Goal: Find specific page/section: Find specific page/section

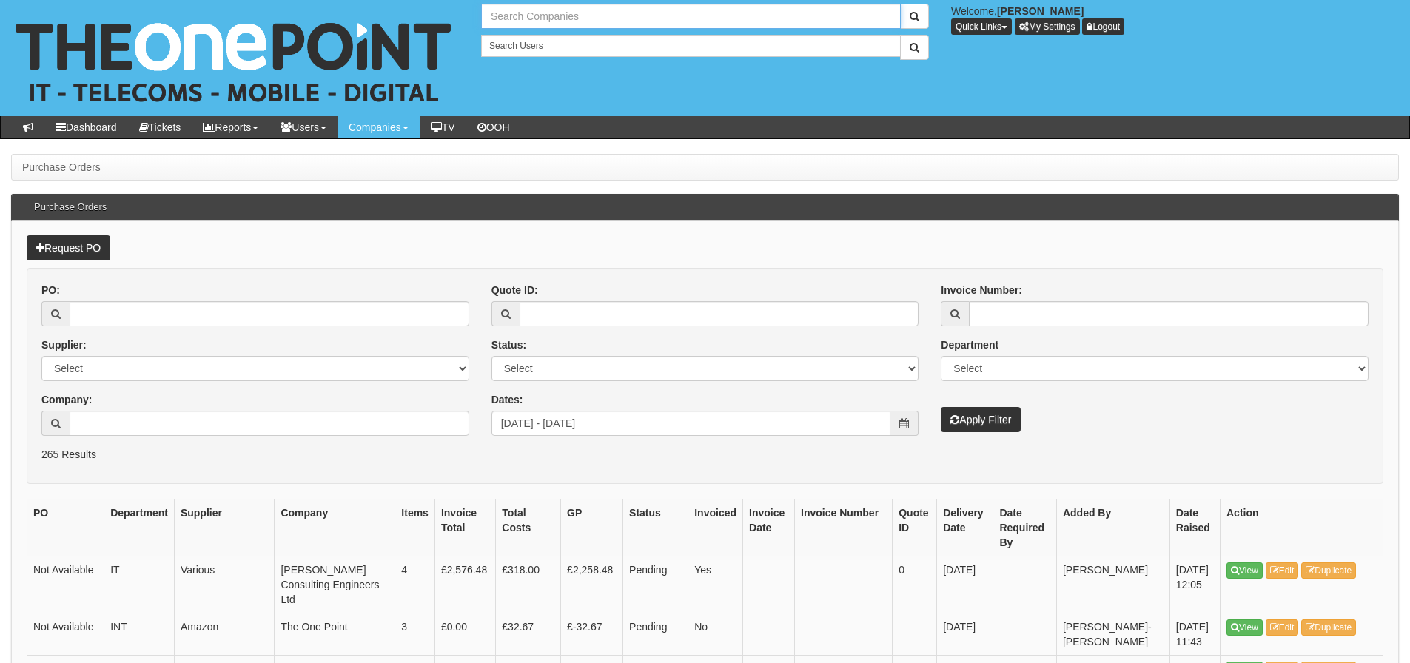
click at [532, 12] on input "text" at bounding box center [691, 16] width 420 height 25
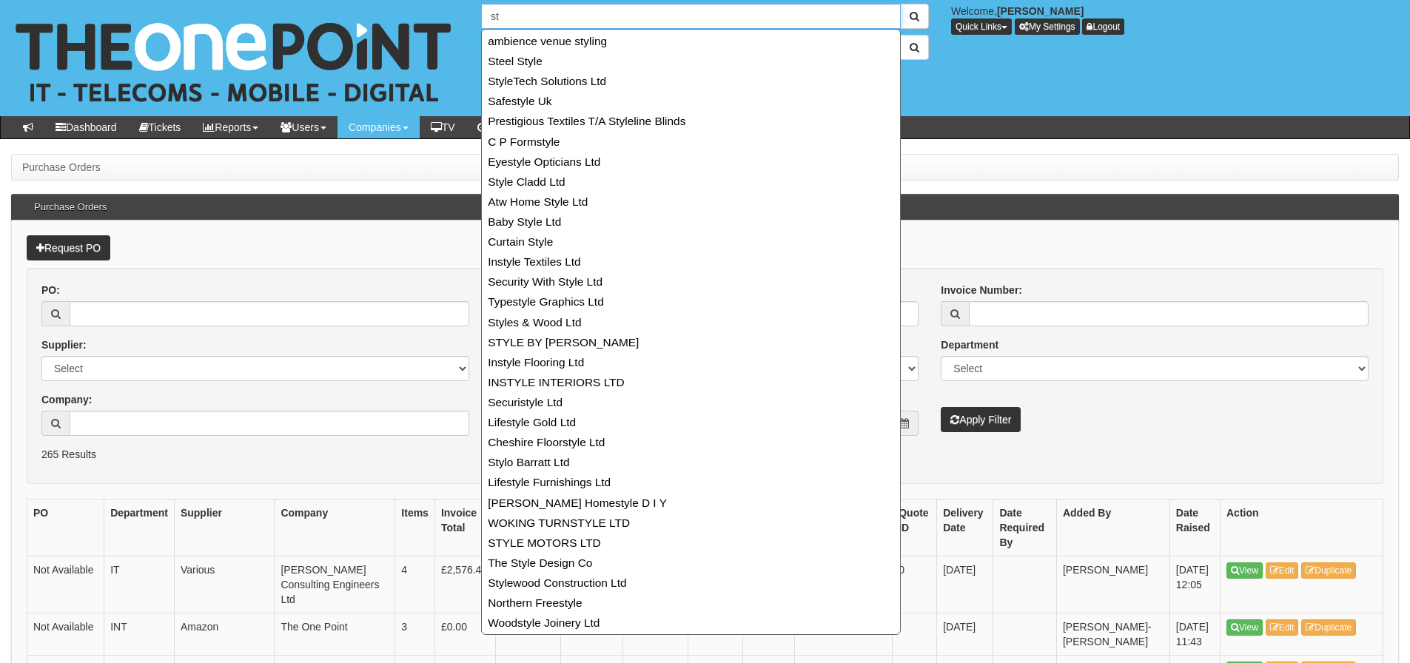
type input "s"
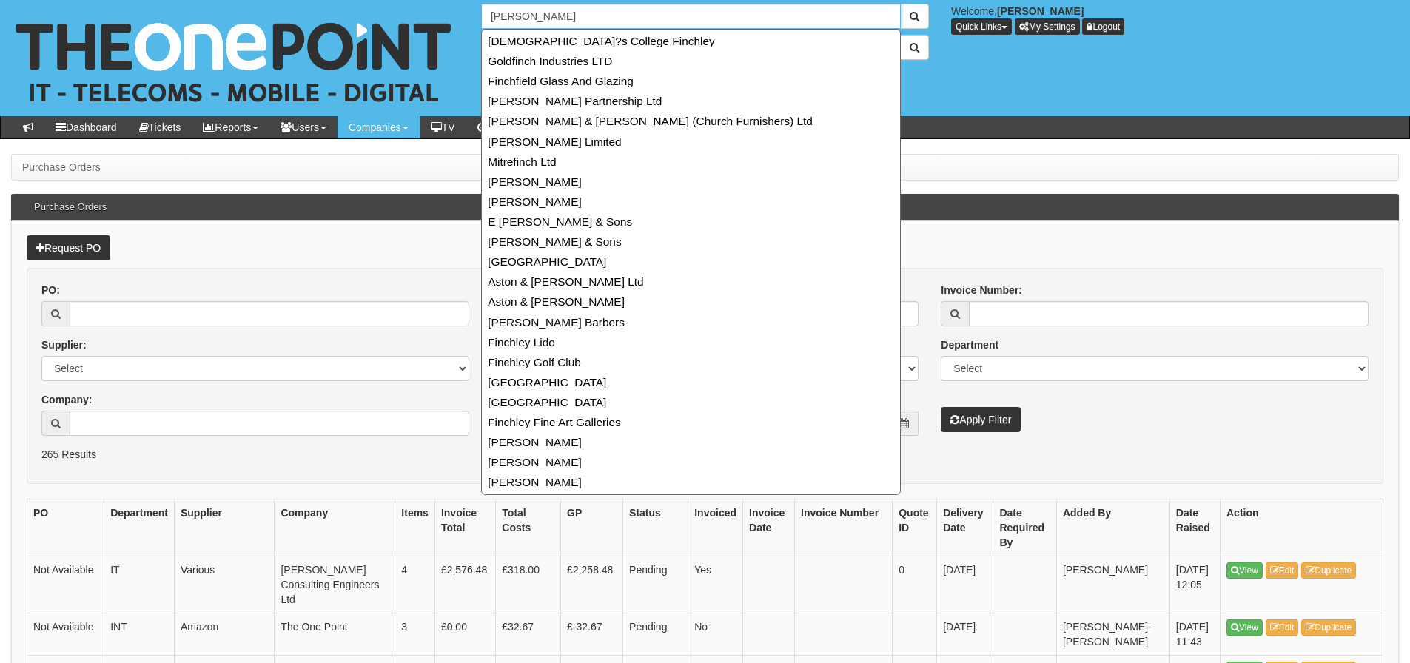
type input "[PERSON_NAME]"
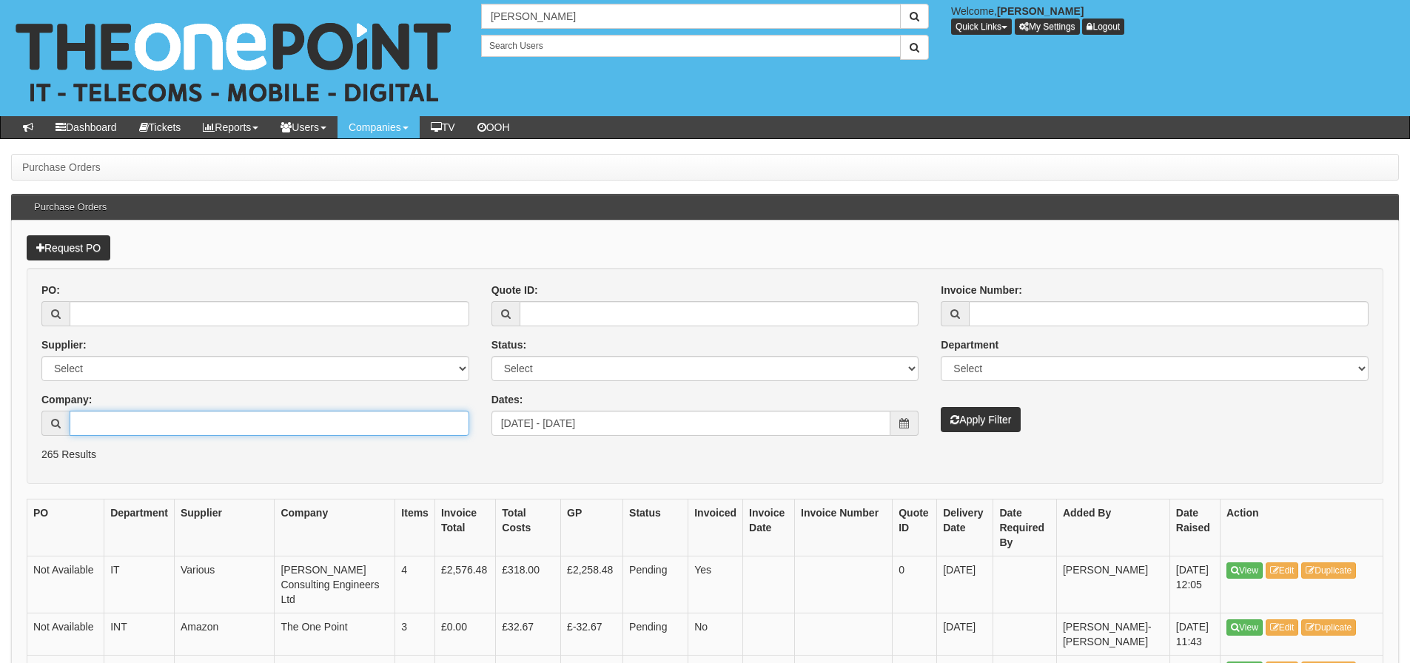
click at [352, 421] on input "Company:" at bounding box center [270, 423] width 400 height 25
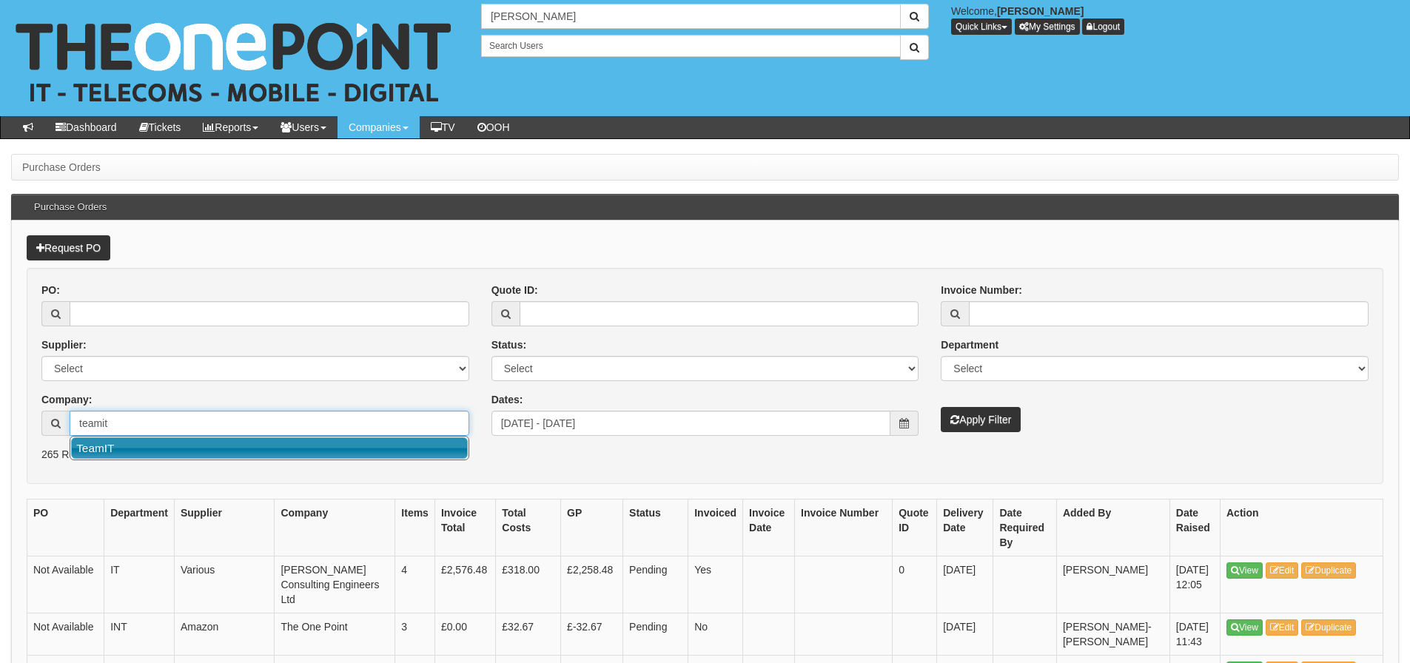
click at [308, 451] on link "TeamIT" at bounding box center [269, 448] width 397 height 21
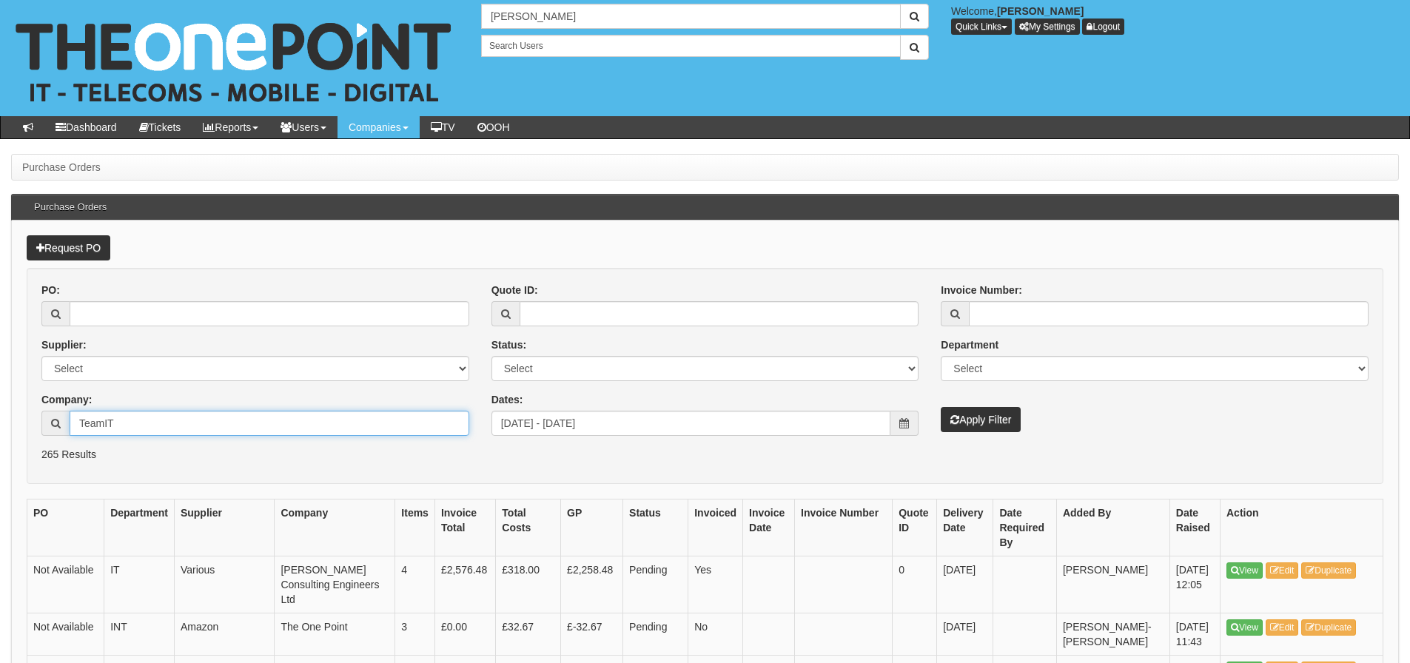
type input "TeamIT"
click at [991, 428] on button "Apply Filter" at bounding box center [981, 419] width 80 height 25
